Goal: Transaction & Acquisition: Purchase product/service

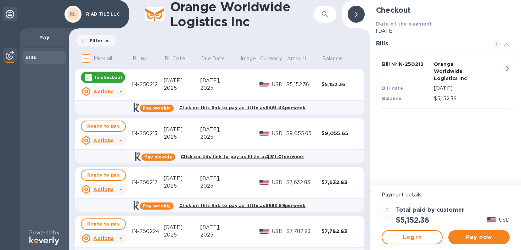
click at [111, 78] on p "In checkout" at bounding box center [108, 77] width 27 height 6
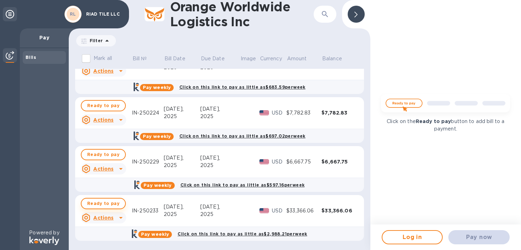
click at [107, 200] on span "Ready to pay" at bounding box center [103, 203] width 32 height 9
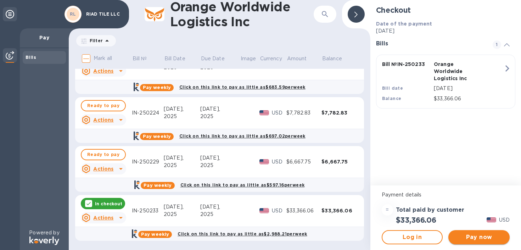
click at [484, 234] on span "Pay now" at bounding box center [479, 237] width 50 height 9
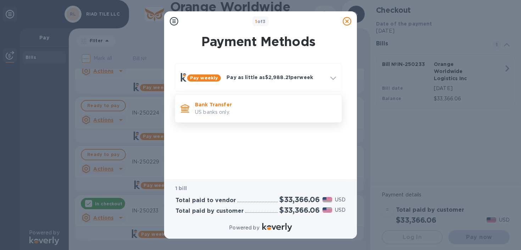
click at [258, 107] on p "Bank Transfer" at bounding box center [265, 104] width 141 height 7
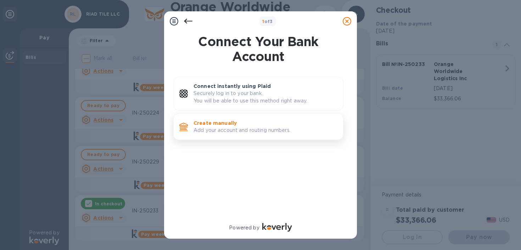
click at [256, 123] on p "Create manually" at bounding box center [265, 122] width 144 height 7
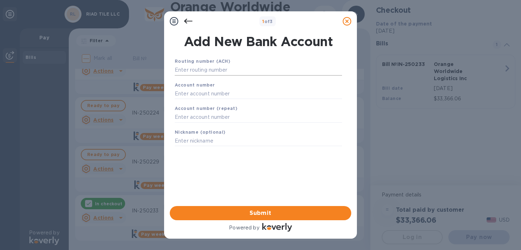
click at [225, 68] on input "text" at bounding box center [258, 70] width 167 height 11
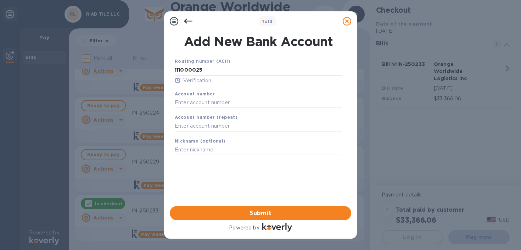
type input "111000025"
click at [219, 90] on div "Account number" at bounding box center [258, 99] width 173 height 24
click at [215, 108] on div "Account number" at bounding box center [258, 99] width 173 height 24
click at [216, 102] on input "text" at bounding box center [258, 102] width 167 height 11
click at [198, 100] on input "48806811511" at bounding box center [258, 102] width 167 height 11
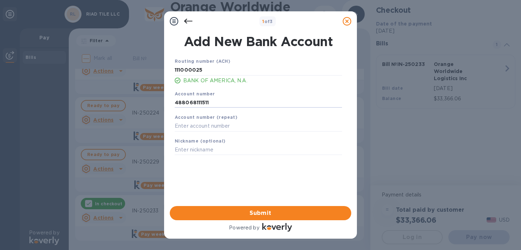
type input "488068111511"
click at [199, 138] on div "Nickname (optional)" at bounding box center [258, 146] width 173 height 24
click at [205, 131] on input "text" at bounding box center [258, 126] width 167 height 11
click at [211, 127] on input "text" at bounding box center [258, 126] width 167 height 11
type input "488068111511"
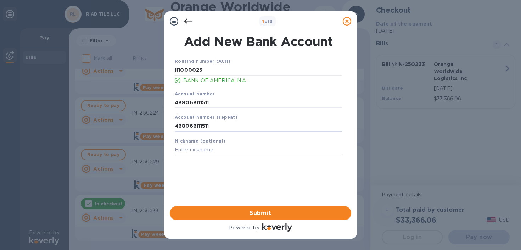
click at [192, 154] on input "text" at bounding box center [258, 150] width 167 height 11
type input "Riad Tile"
click at [199, 128] on input "488068111511" at bounding box center [258, 126] width 167 height 11
type input "48806811511"
click at [200, 106] on input "488068111511" at bounding box center [258, 102] width 167 height 11
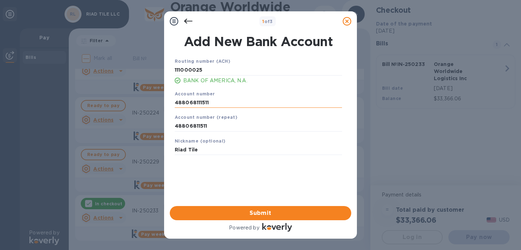
click at [199, 103] on input "488068111511" at bounding box center [258, 102] width 167 height 11
click at [235, 152] on input "Riad Tile" at bounding box center [258, 150] width 167 height 11
click at [195, 101] on input "48806811511" at bounding box center [258, 102] width 167 height 11
type input "488068111511"
click at [200, 127] on input "48806811511" at bounding box center [258, 126] width 167 height 11
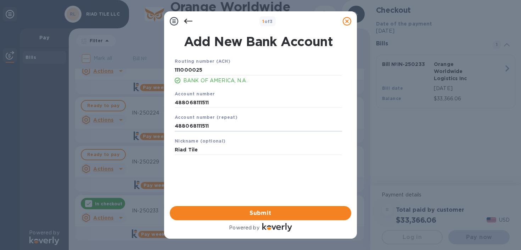
type input "488068111511"
click at [198, 172] on div "Routing number (ACH) [US_BANK_ROUTING_MICR] BANK OF AMERICA, N.A. Account numbe…" at bounding box center [258, 122] width 181 height 141
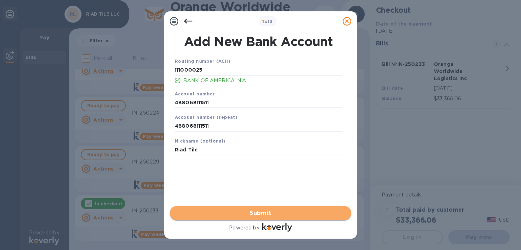
click at [252, 215] on span "Submit" at bounding box center [260, 213] width 170 height 9
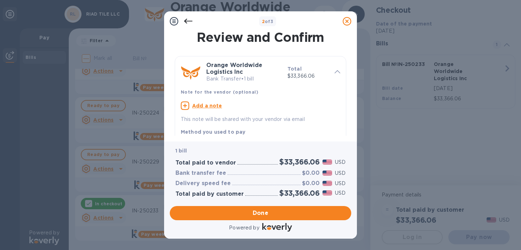
click at [246, 147] on p "1 bill" at bounding box center [260, 150] width 170 height 7
click at [239, 209] on span "Next step" at bounding box center [260, 213] width 170 height 9
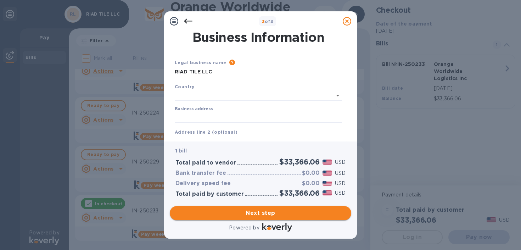
type input "[GEOGRAPHIC_DATA]"
click at [211, 112] on input "Business address" at bounding box center [258, 116] width 167 height 11
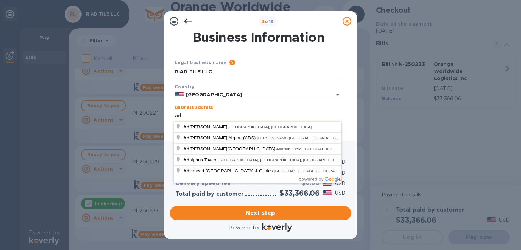
type input "a"
type input "2"
type input "5200"
type input "Riad Tile"
type input "US"
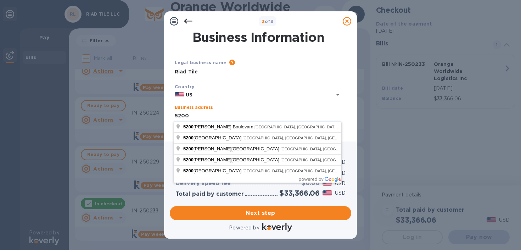
type input "[GEOGRAPHIC_DATA]"
type input "75223"
type input "[GEOGRAPHIC_DATA]"
type input "[STREET_ADDRESS]"
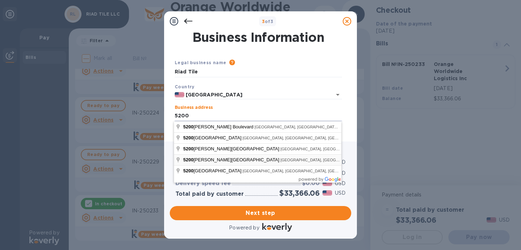
type input "[GEOGRAPHIC_DATA]"
type input "US"
type input "[GEOGRAPHIC_DATA]"
type input "[STREET_ADDRESS]"
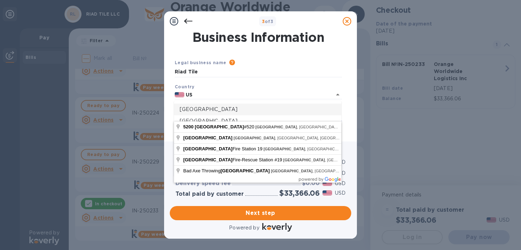
click at [247, 103] on ul "[GEOGRAPHIC_DATA] [GEOGRAPHIC_DATA] [GEOGRAPHIC_DATA] [GEOGRAPHIC_DATA] [GEOGRA…" at bounding box center [257, 139] width 167 height 76
click at [214, 96] on input "US" at bounding box center [253, 94] width 138 height 9
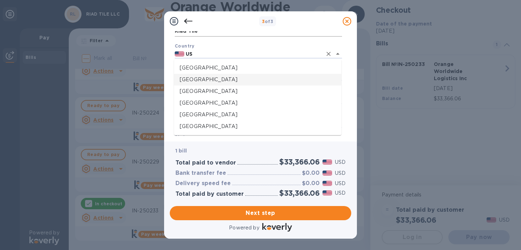
scroll to position [41, 0]
type input "[GEOGRAPHIC_DATA]"
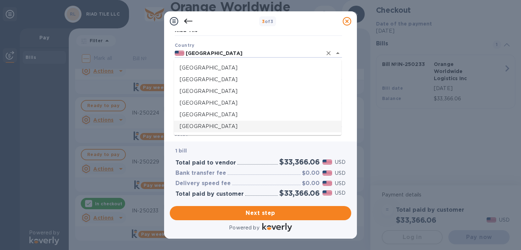
click at [244, 168] on div "Bank transfer fee $0.00 USD" at bounding box center [260, 173] width 173 height 10
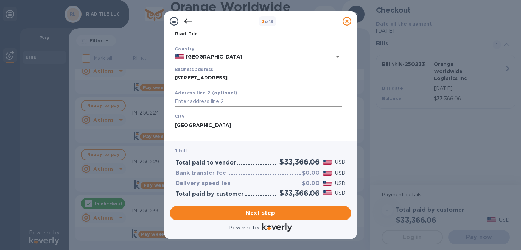
scroll to position [37, 0]
click at [236, 209] on span "Next step" at bounding box center [260, 213] width 170 height 9
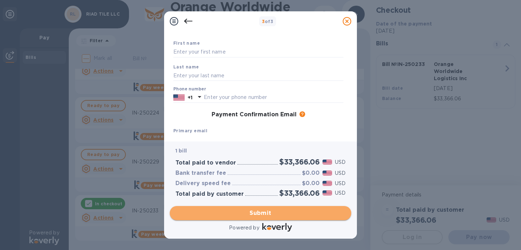
click at [247, 211] on span "Submit" at bounding box center [260, 213] width 170 height 9
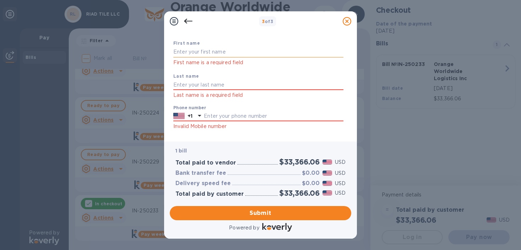
click at [205, 54] on input "text" at bounding box center [258, 52] width 170 height 11
type input "[PERSON_NAME]"
type input "Blue"
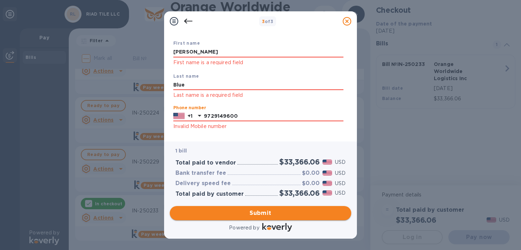
type input "9729149600"
click at [260, 215] on span "Submit" at bounding box center [260, 213] width 170 height 9
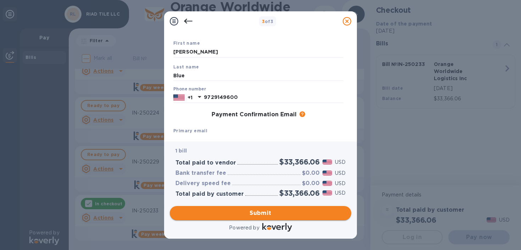
click at [263, 214] on span "Submit" at bounding box center [260, 213] width 170 height 9
click at [303, 118] on div "Payment Confirmation Email The added email addresses will be used to send the p…" at bounding box center [258, 114] width 170 height 7
click at [170, 129] on div "Payment Contact Information First name [PERSON_NAME] Last name Blue Phone numbe…" at bounding box center [260, 83] width 181 height 105
click at [198, 135] on input "text" at bounding box center [258, 139] width 170 height 11
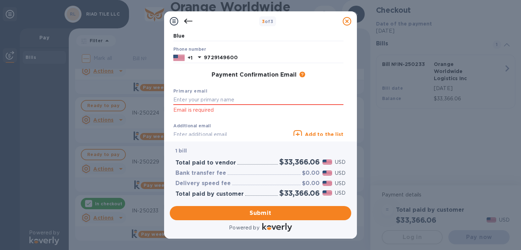
scroll to position [79, 0]
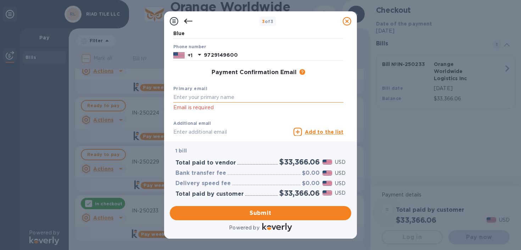
click at [197, 101] on input "text" at bounding box center [258, 97] width 170 height 11
type input "a"
type input "[PERSON_NAME][EMAIL_ADDRESS][DOMAIN_NAME]"
click at [219, 128] on input "text" at bounding box center [231, 131] width 117 height 11
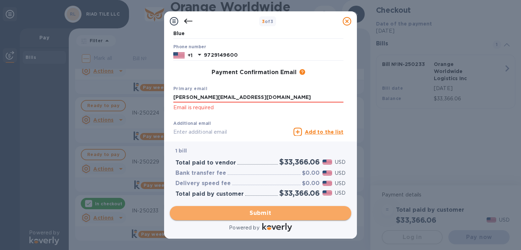
click at [279, 211] on span "Submit" at bounding box center [260, 213] width 170 height 9
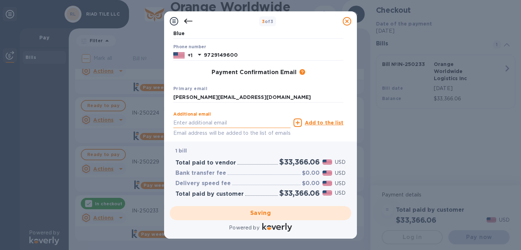
click at [234, 124] on input "text" at bounding box center [231, 122] width 117 height 11
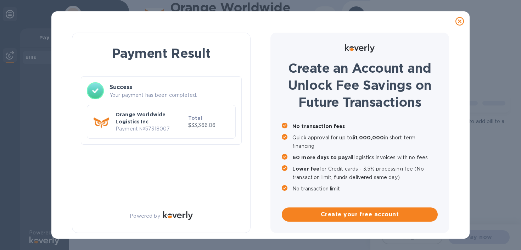
scroll to position [0, 0]
